Goal: Navigation & Orientation: Find specific page/section

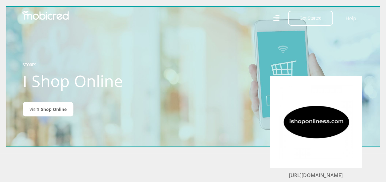
click at [44, 16] on img at bounding box center [45, 15] width 47 height 9
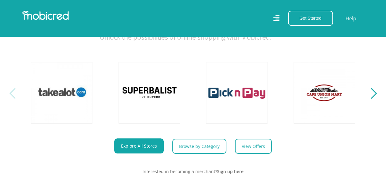
scroll to position [220, 0]
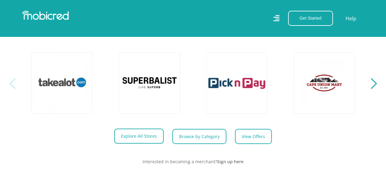
click at [146, 143] on link "Explore All Stores" at bounding box center [138, 135] width 49 height 15
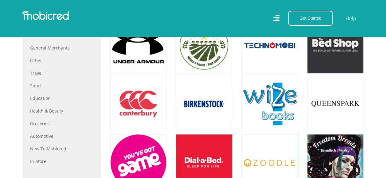
scroll to position [316, 0]
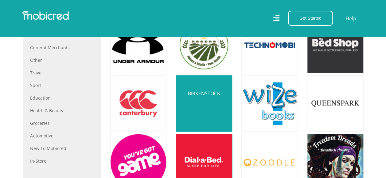
click at [204, 98] on link at bounding box center [204, 103] width 66 height 66
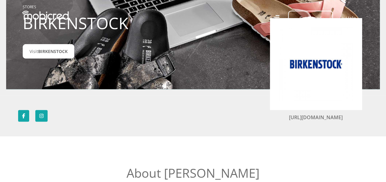
scroll to position [59, 0]
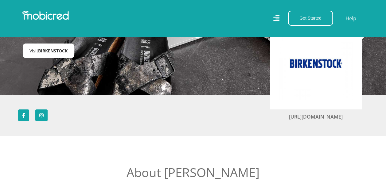
click at [54, 55] on link "Visit BIRKENSTOCK" at bounding box center [49, 51] width 52 height 14
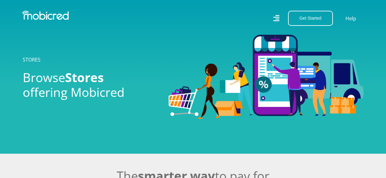
scroll to position [316, 0]
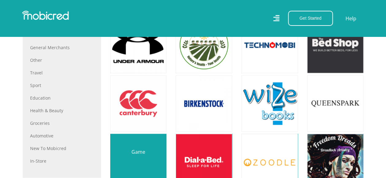
click at [142, 147] on link at bounding box center [138, 162] width 66 height 66
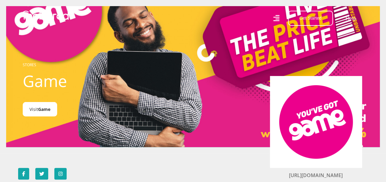
click at [36, 110] on link "Visit Game" at bounding box center [40, 109] width 34 height 14
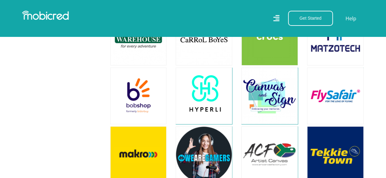
scroll to position [1085, 0]
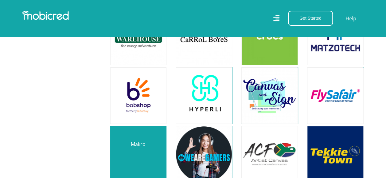
click at [139, 137] on link at bounding box center [138, 154] width 66 height 66
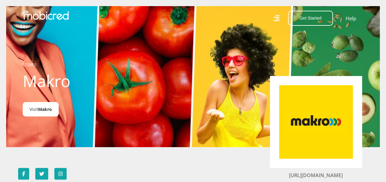
click at [51, 111] on span "Makro" at bounding box center [45, 110] width 14 height 6
